Goal: Navigation & Orientation: Find specific page/section

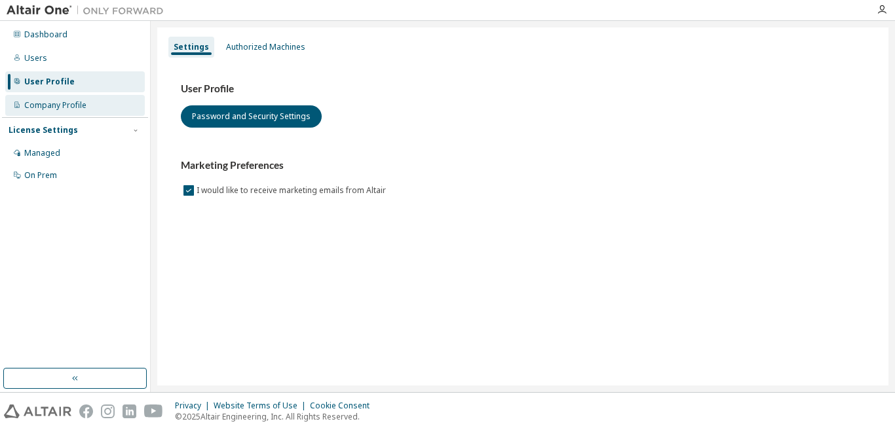
click at [107, 103] on div "Company Profile" at bounding box center [74, 105] width 139 height 21
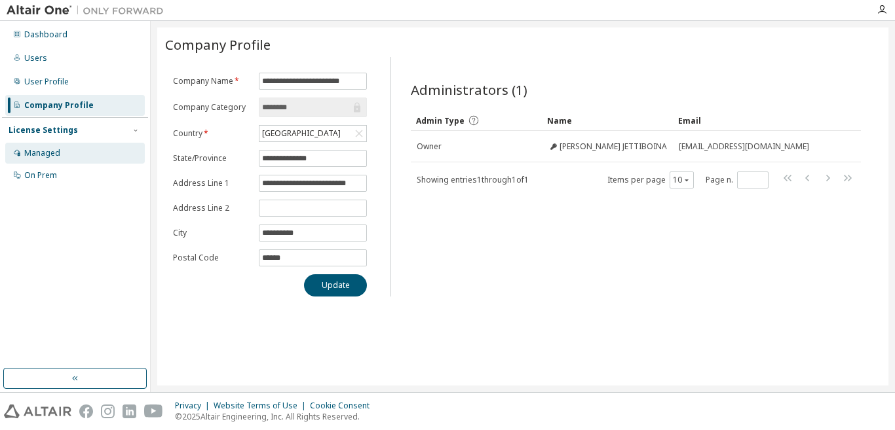
click at [89, 149] on div "Managed" at bounding box center [74, 153] width 139 height 21
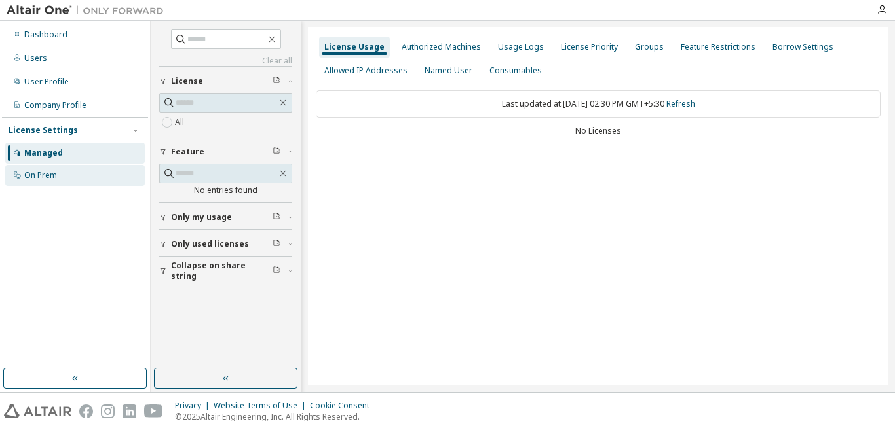
click at [94, 175] on div "On Prem" at bounding box center [74, 175] width 139 height 21
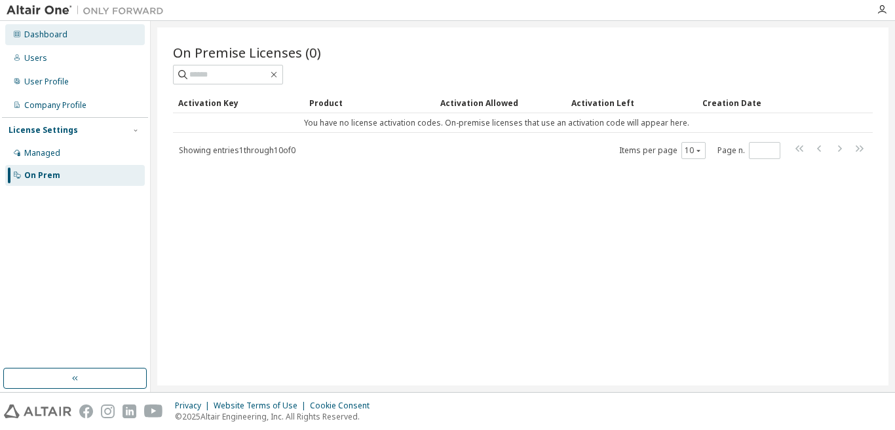
click at [77, 36] on div "Dashboard" at bounding box center [74, 34] width 139 height 21
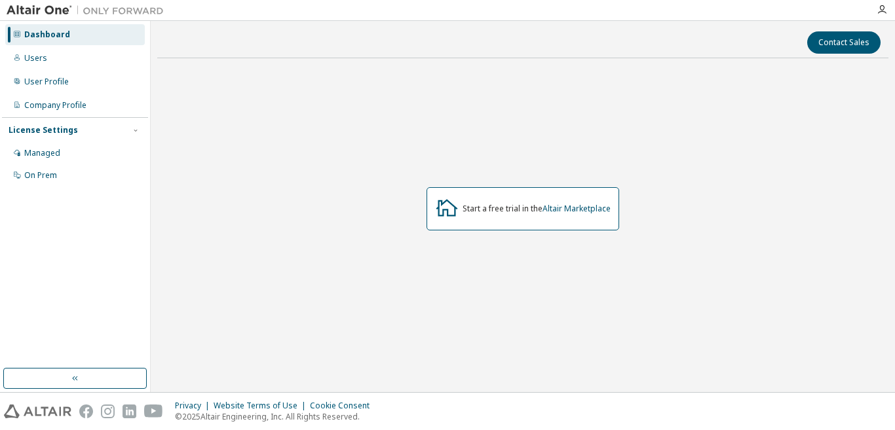
click at [77, 36] on div "Dashboard" at bounding box center [74, 34] width 139 height 21
click at [529, 211] on div "Start a free trial in the Altair Marketplace" at bounding box center [536, 209] width 148 height 10
